Goal: Information Seeking & Learning: Find specific fact

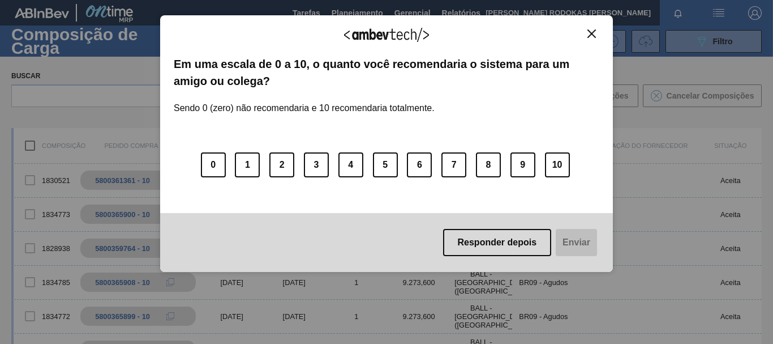
click at [583, 38] on div "Agradecemos seu feedback!" at bounding box center [387, 42] width 426 height 27
click at [594, 34] on img "Close" at bounding box center [592, 33] width 8 height 8
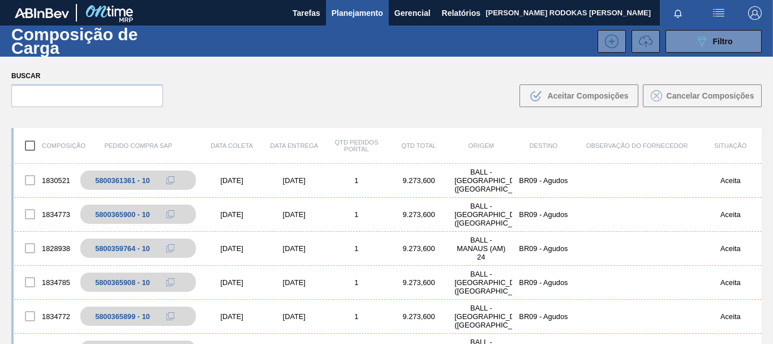
click at [350, 11] on span "Planejamento" at bounding box center [358, 13] width 52 height 14
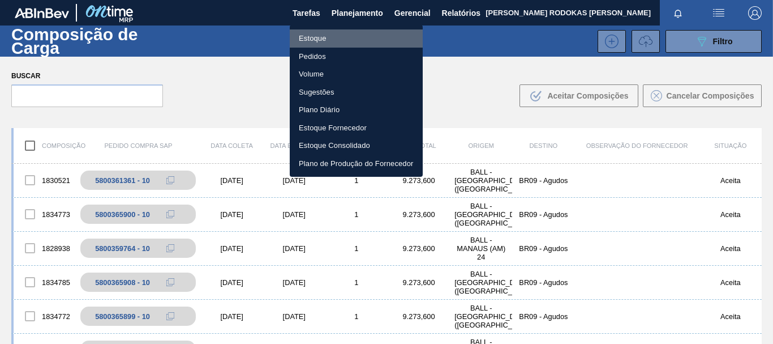
click at [348, 40] on li "Estoque" at bounding box center [356, 38] width 133 height 18
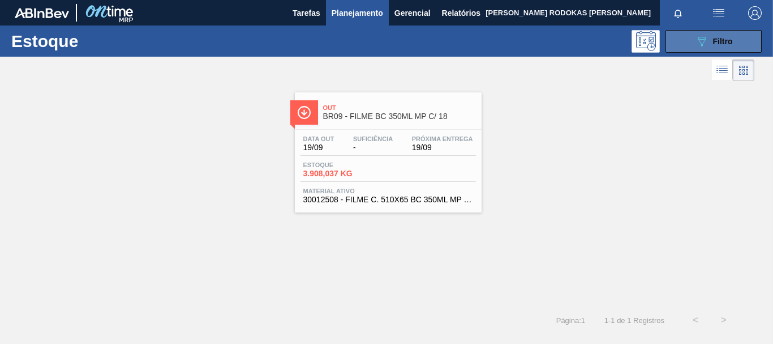
click at [695, 43] on icon "089F7B8B-B2A5-4AFE-B5C0-19BA573D28AC" at bounding box center [702, 42] width 14 height 14
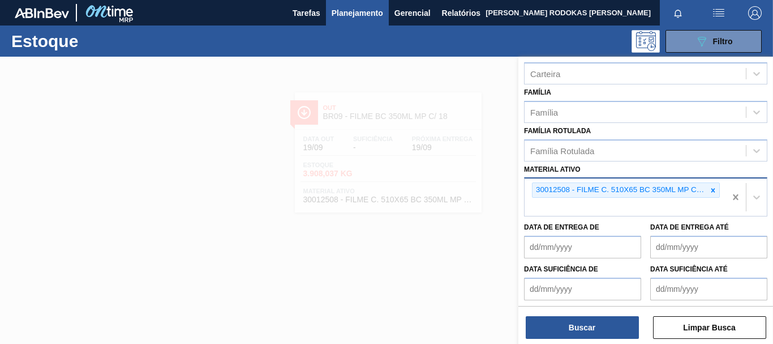
scroll to position [214, 0]
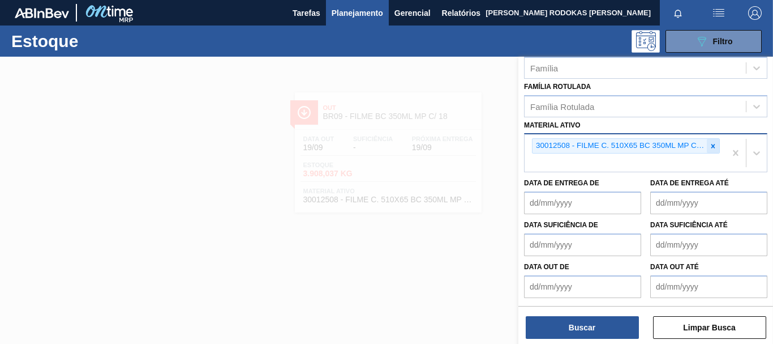
click at [707, 149] on div at bounding box center [713, 146] width 12 height 14
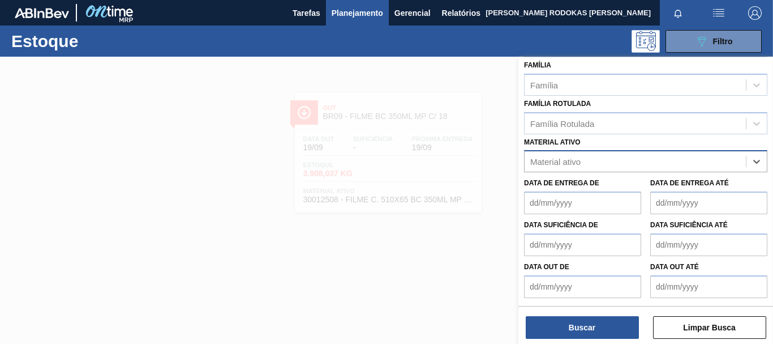
paste ativo "30002293"
type ativo "30002293"
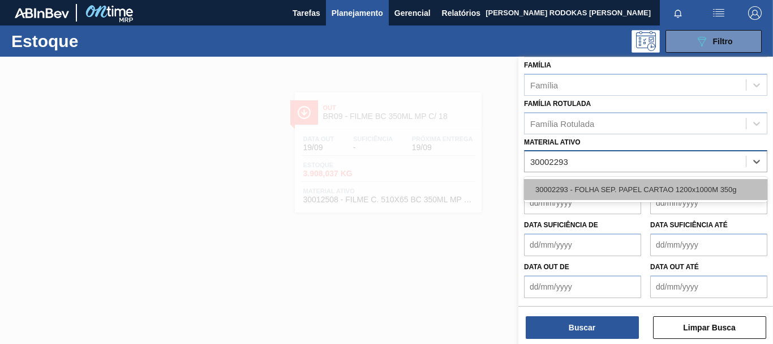
click at [549, 194] on div "30002293 - FOLHA SEP. PAPEL CARTAO 1200x1000M 350g" at bounding box center [645, 189] width 243 height 21
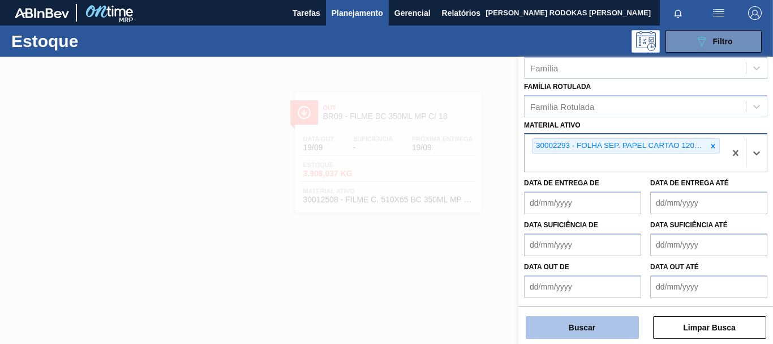
click at [601, 330] on button "Buscar" at bounding box center [582, 327] width 113 height 23
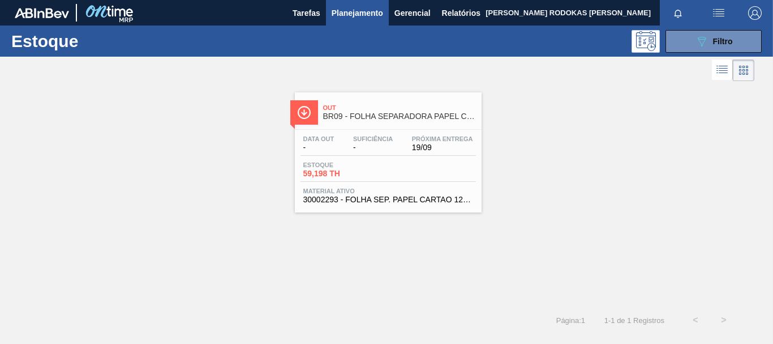
click at [392, 185] on div "Data out - Suficiência - Próxima Entrega 19/09 Estoque 59,198 TH Material ativo…" at bounding box center [388, 168] width 187 height 77
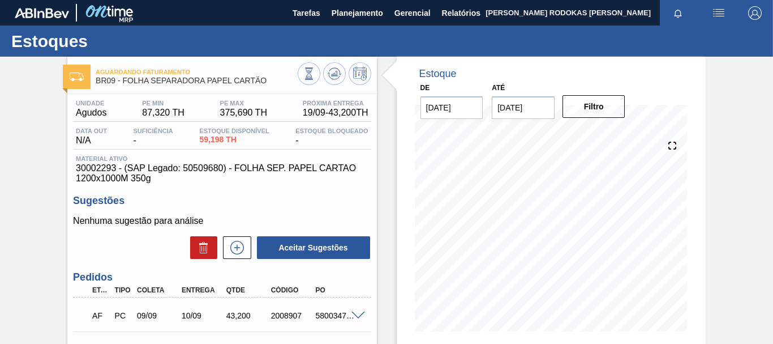
scroll to position [170, 0]
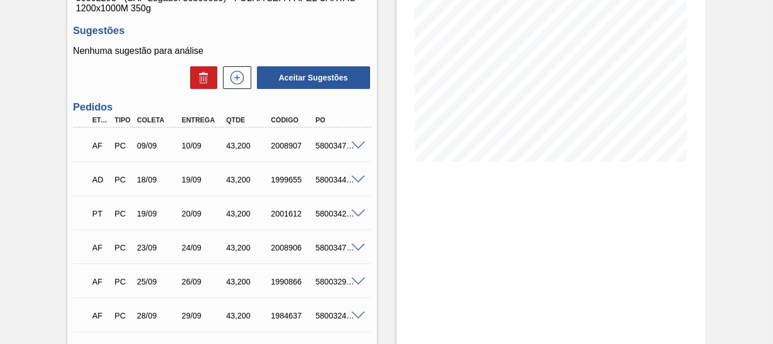
click at [355, 175] on span at bounding box center [359, 179] width 14 height 8
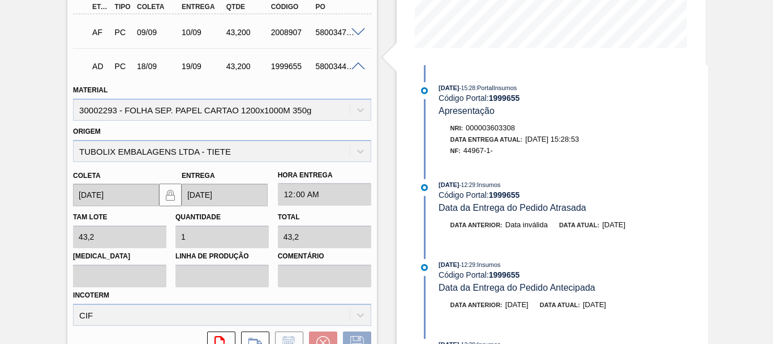
scroll to position [226, 0]
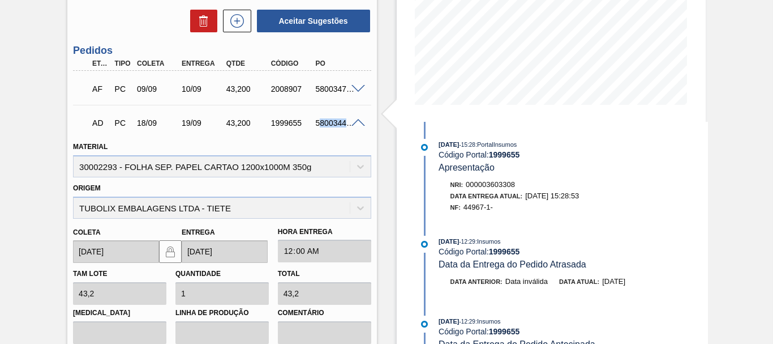
drag, startPoint x: 318, startPoint y: 125, endPoint x: 356, endPoint y: 130, distance: 38.8
click at [356, 130] on div "AD PC 18/09 19/09 43,200 1999655 5800344852" at bounding box center [222, 122] width 298 height 28
drag, startPoint x: 315, startPoint y: 123, endPoint x: 358, endPoint y: 127, distance: 42.6
click at [358, 127] on div "5800344852" at bounding box center [337, 122] width 48 height 9
copy div "5800344852"
